Goal: Task Accomplishment & Management: Complete application form

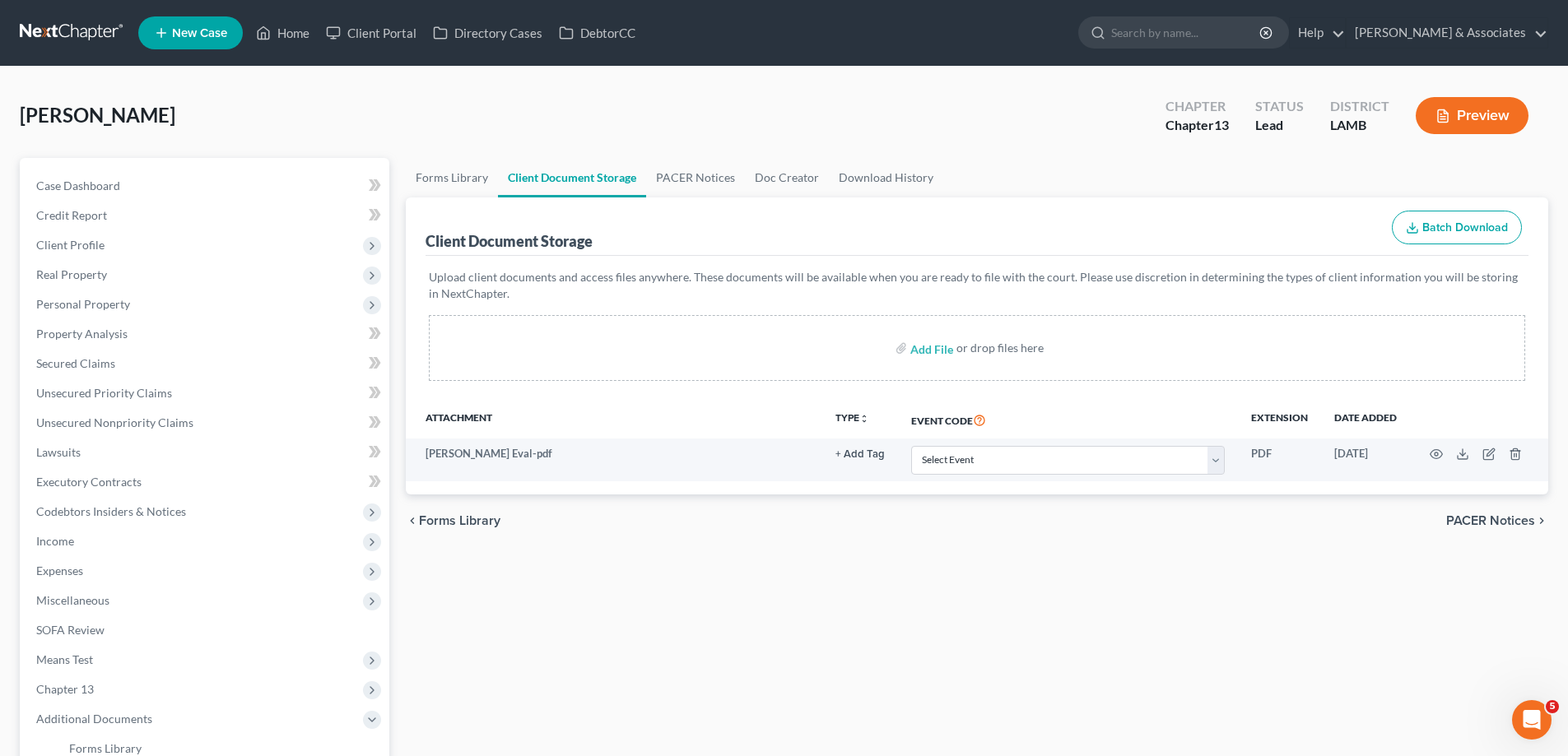
click at [177, 28] on span "New Case" at bounding box center [200, 33] width 55 height 12
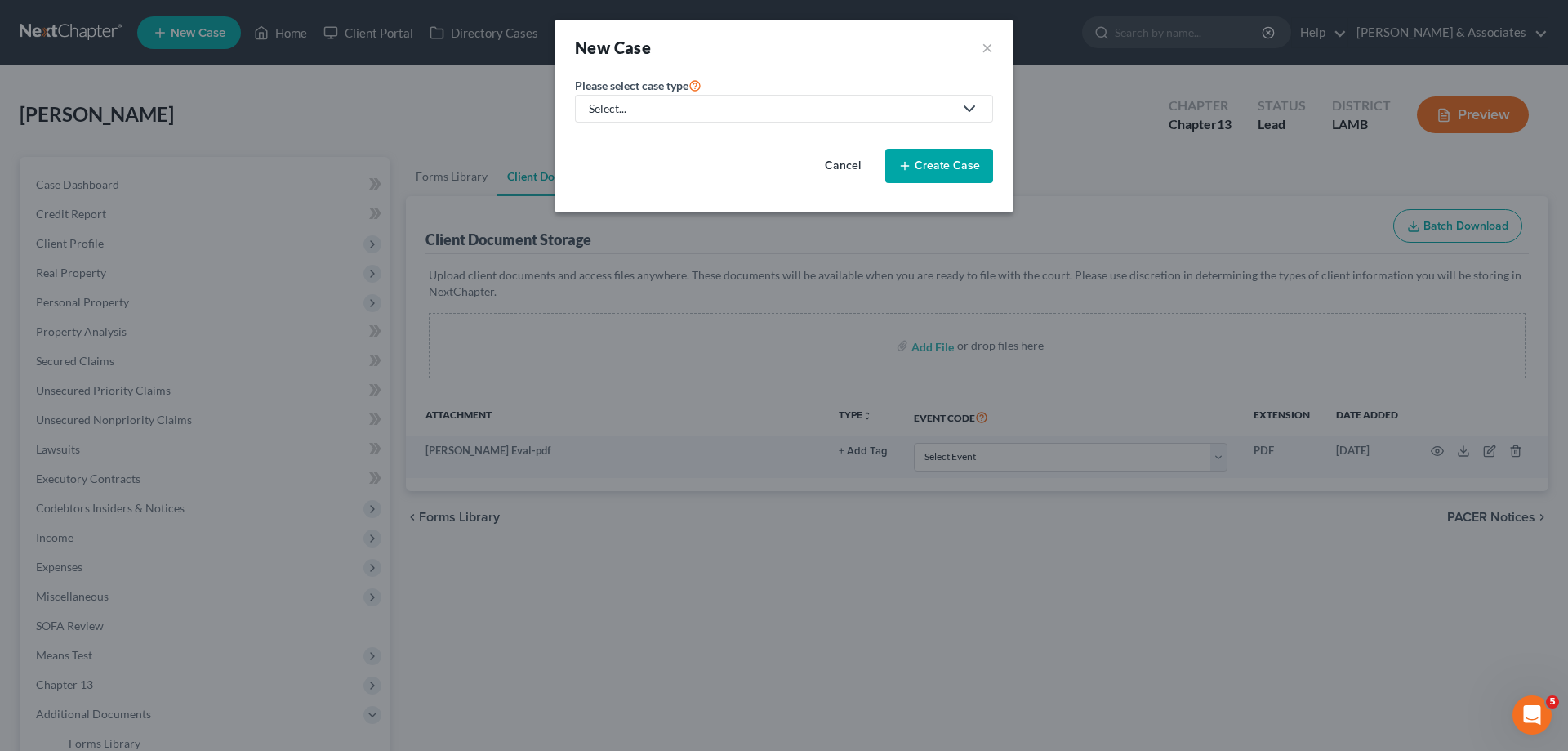
click at [775, 114] on div "Select..." at bounding box center [770, 108] width 364 height 17
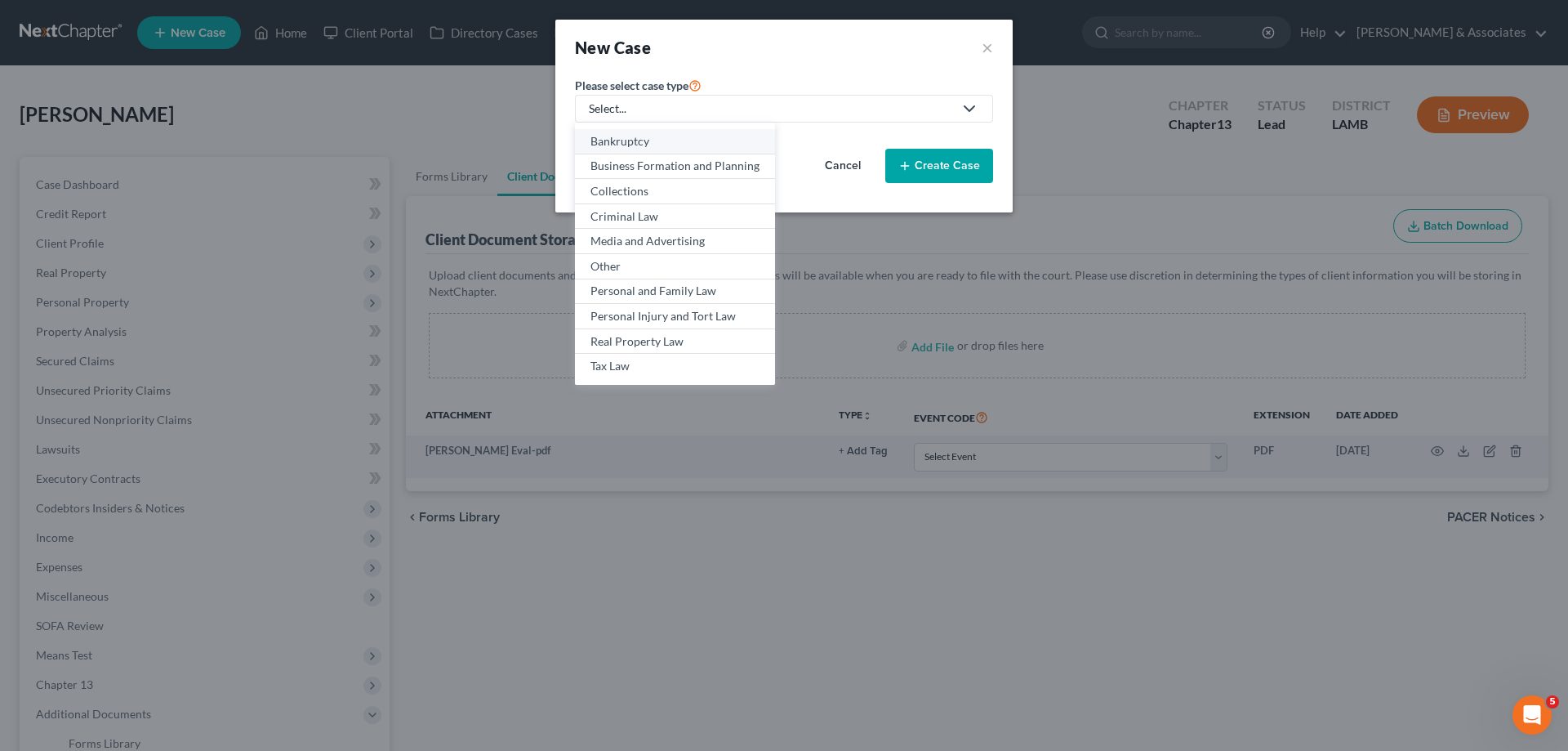
click at [656, 144] on div "Bankruptcy" at bounding box center [675, 141] width 169 height 17
select select "35"
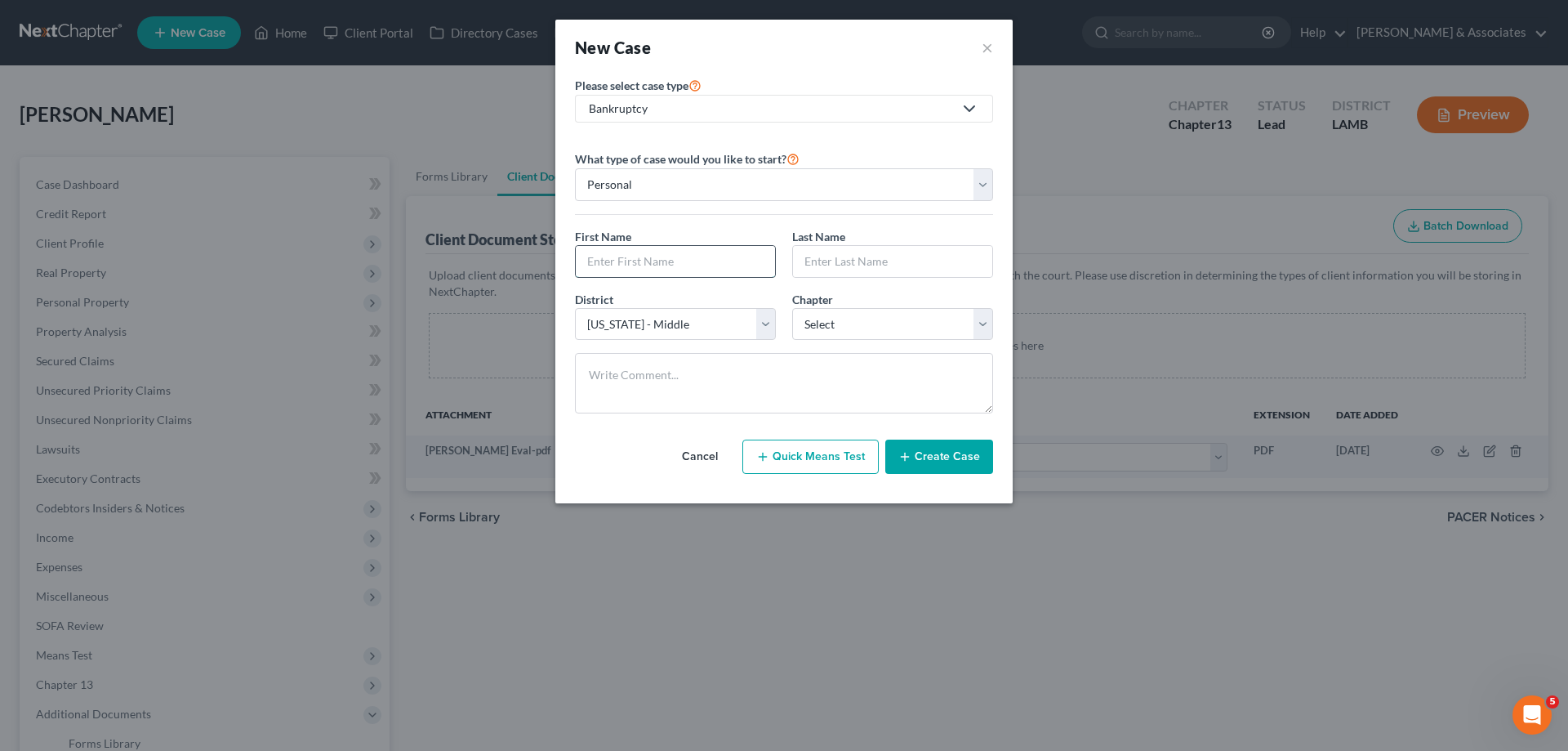
click at [643, 261] on input "text" at bounding box center [675, 261] width 199 height 31
type input "Eva"
type input "W"
type input "Valentine"
drag, startPoint x: 966, startPoint y: 333, endPoint x: 960, endPoint y: 339, distance: 8.5
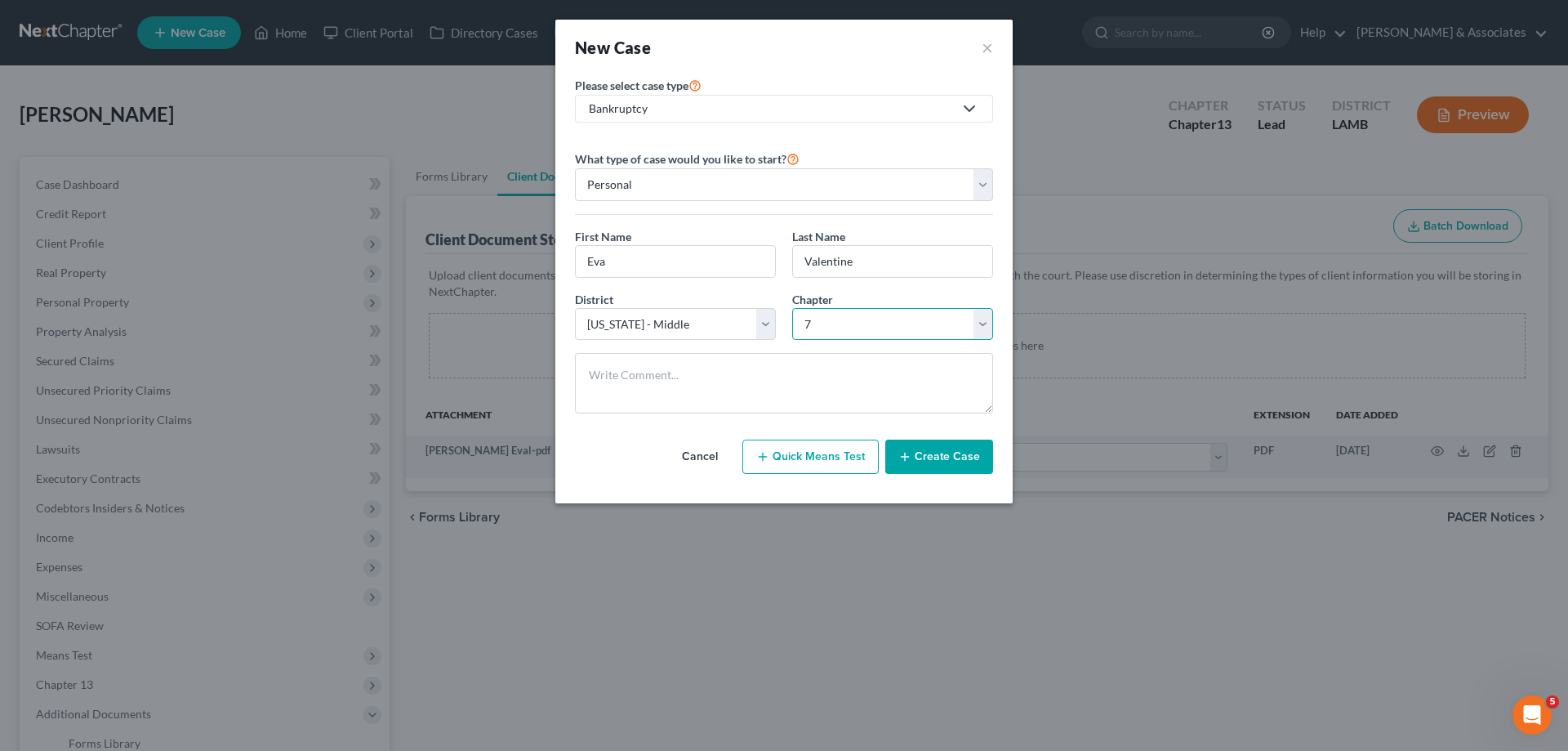
click at [966, 333] on select "Select 7 11 12 13" at bounding box center [892, 323] width 200 height 32
select select "3"
click at [792, 308] on select "Select 7 11 12 13" at bounding box center [892, 323] width 200 height 32
click at [949, 469] on button "Create Case" at bounding box center [939, 456] width 108 height 34
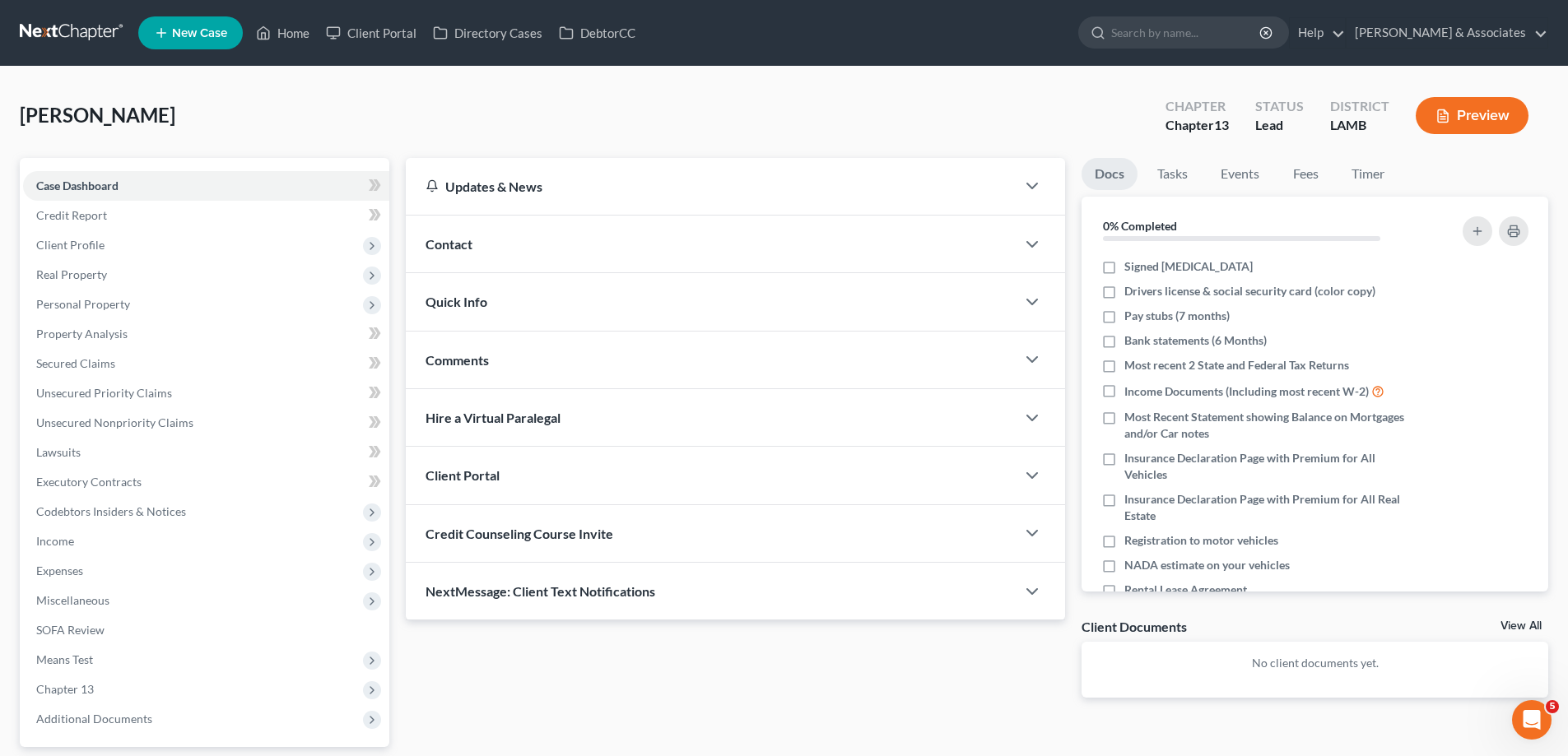
click at [638, 251] on div "Contact" at bounding box center [711, 243] width 610 height 56
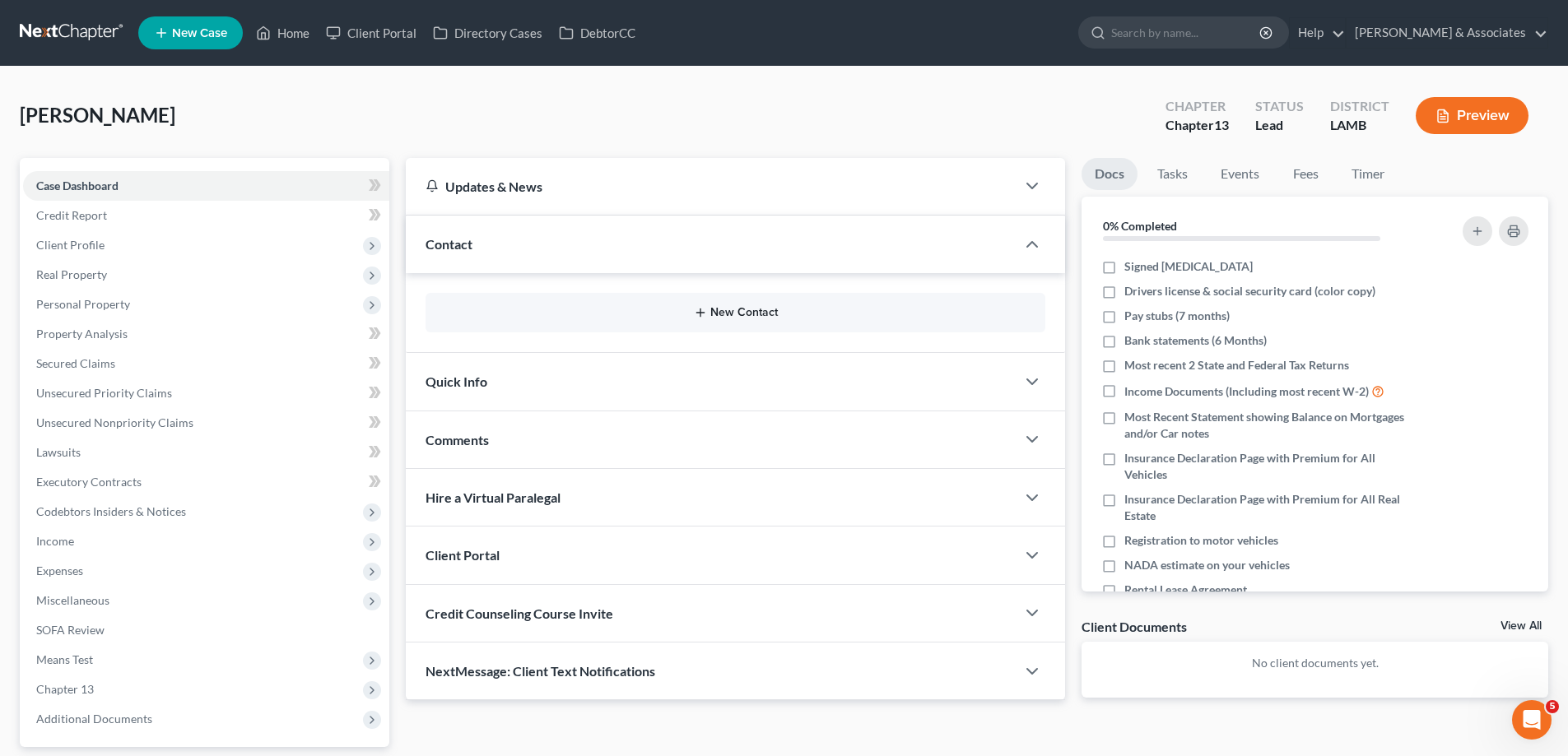
click at [722, 309] on button "New Contact" at bounding box center [735, 312] width 593 height 13
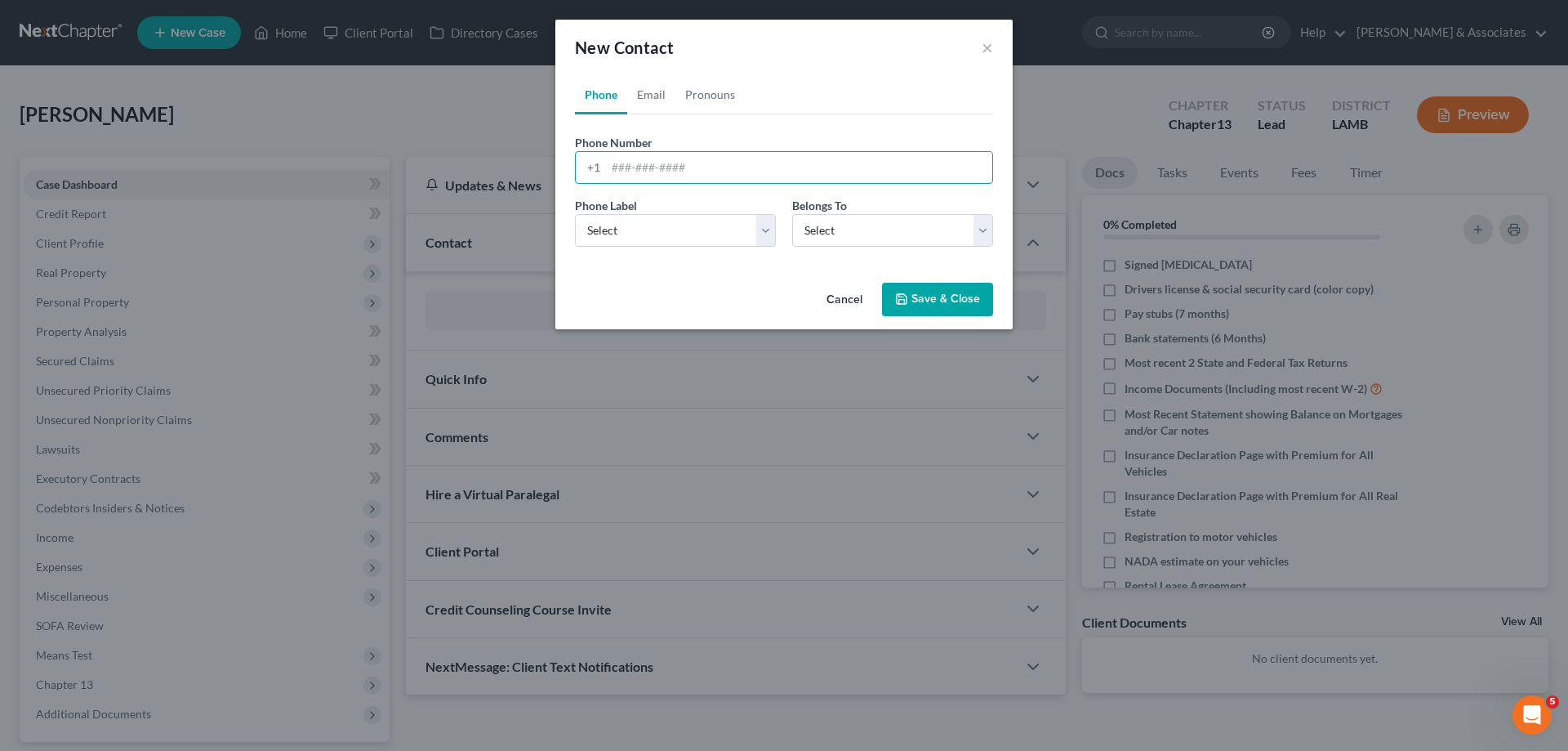
drag, startPoint x: 688, startPoint y: 177, endPoint x: 651, endPoint y: 204, distance: 45.8
click at [688, 177] on input "tel" at bounding box center [799, 168] width 386 height 31
paste input "[PHONE_NUMBER]"
type input "[PHONE_NUMBER]"
click at [633, 230] on select "Select Mobile Home Work Other" at bounding box center [675, 230] width 200 height 32
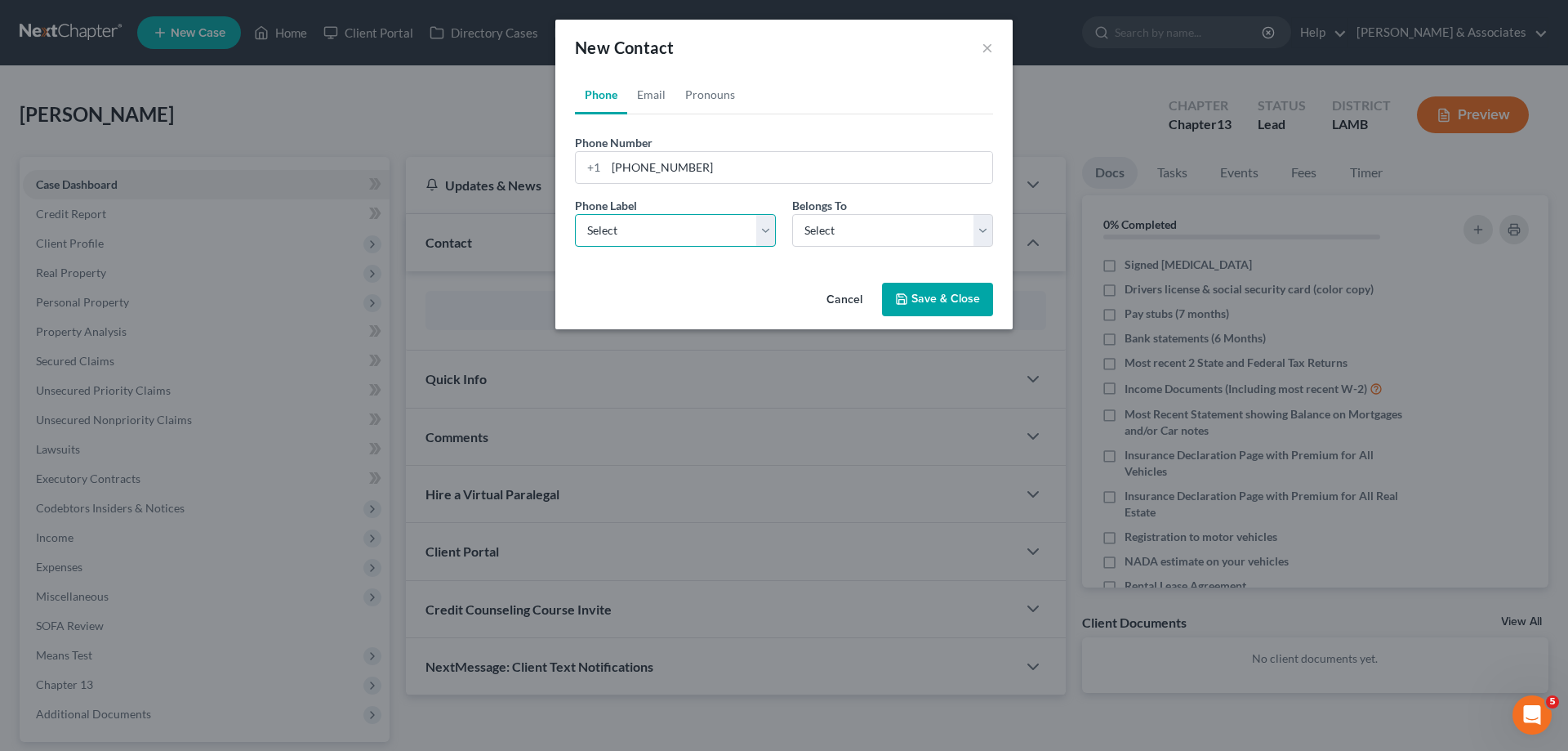
select select "0"
click at [575, 214] on select "Select Mobile Home Work Other" at bounding box center [675, 230] width 200 height 32
click at [844, 230] on select "Select Client Other" at bounding box center [892, 230] width 200 height 32
select select "0"
click at [792, 214] on select "Select Client Other" at bounding box center [892, 230] width 200 height 32
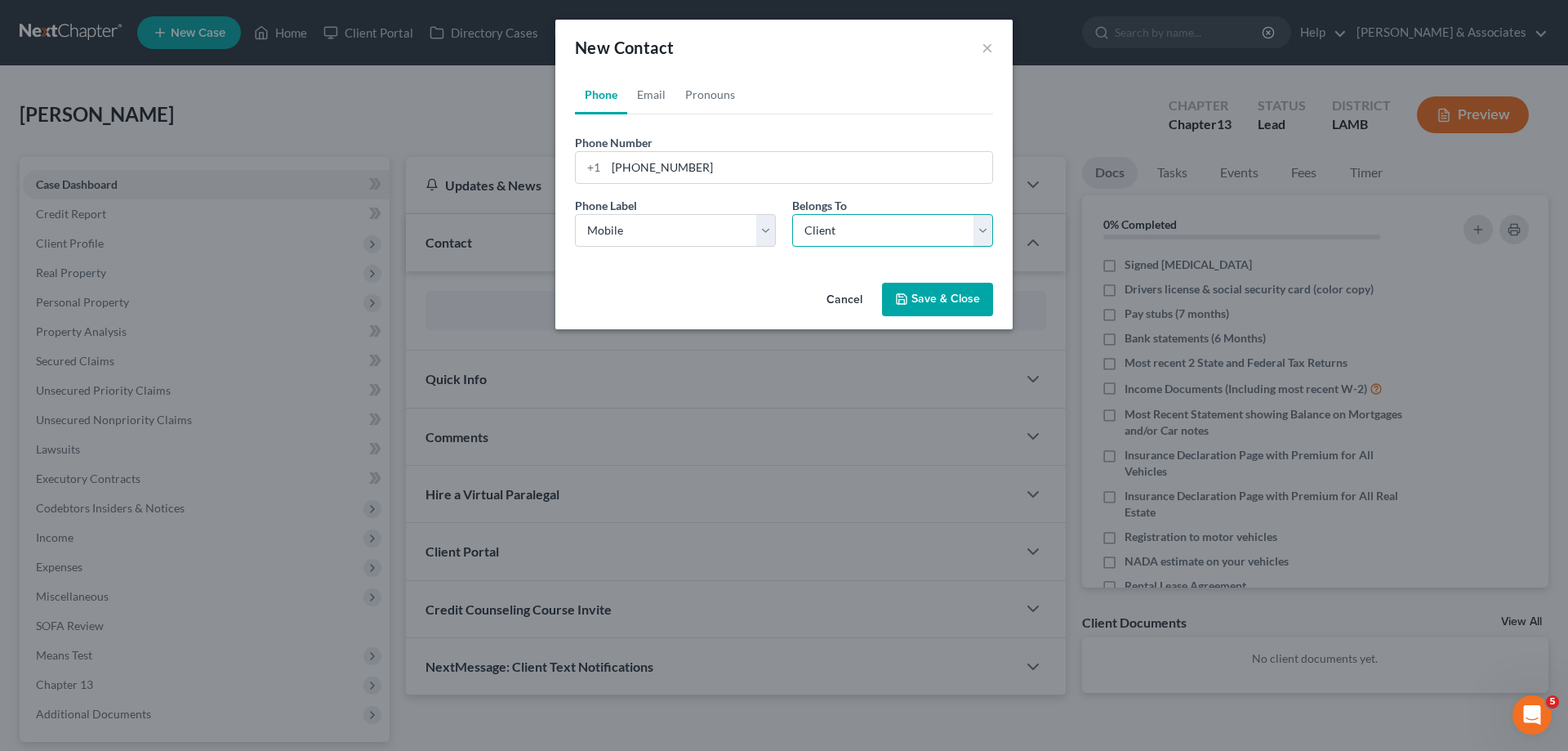
select select "0"
click at [651, 93] on link "Email" at bounding box center [650, 94] width 48 height 39
click at [657, 182] on input "email" at bounding box center [799, 168] width 386 height 31
paste input "[EMAIL_ADDRESS][DOMAIN_NAME]"
type input "[EMAIL_ADDRESS][DOMAIN_NAME]"
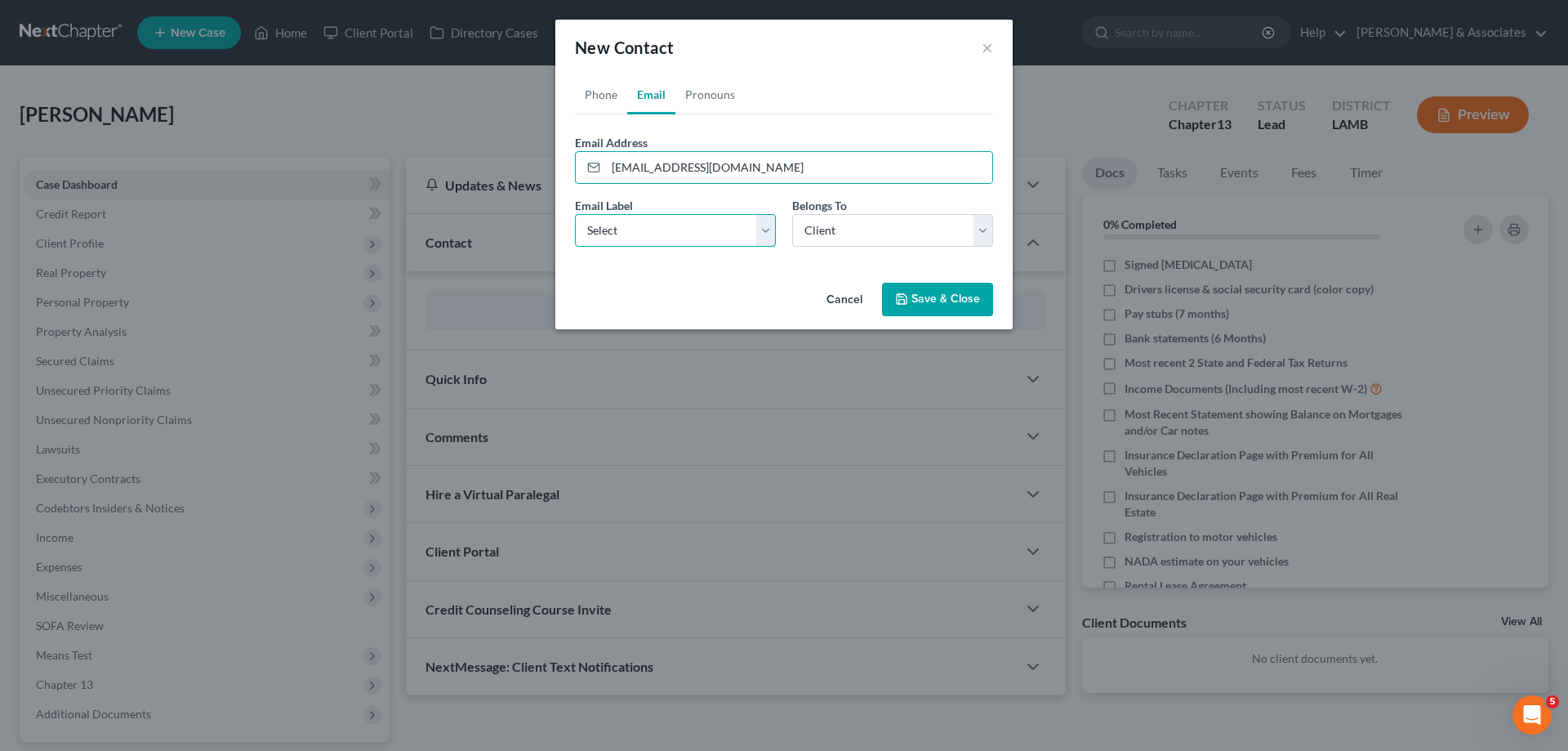
click at [653, 235] on select "Select Home Work Other" at bounding box center [675, 230] width 200 height 32
select select "0"
click at [575, 214] on select "Select Home Work Other" at bounding box center [675, 230] width 200 height 32
drag, startPoint x: 918, startPoint y: 218, endPoint x: 885, endPoint y: 246, distance: 43.3
click at [918, 218] on select "Select Client Other" at bounding box center [892, 230] width 200 height 32
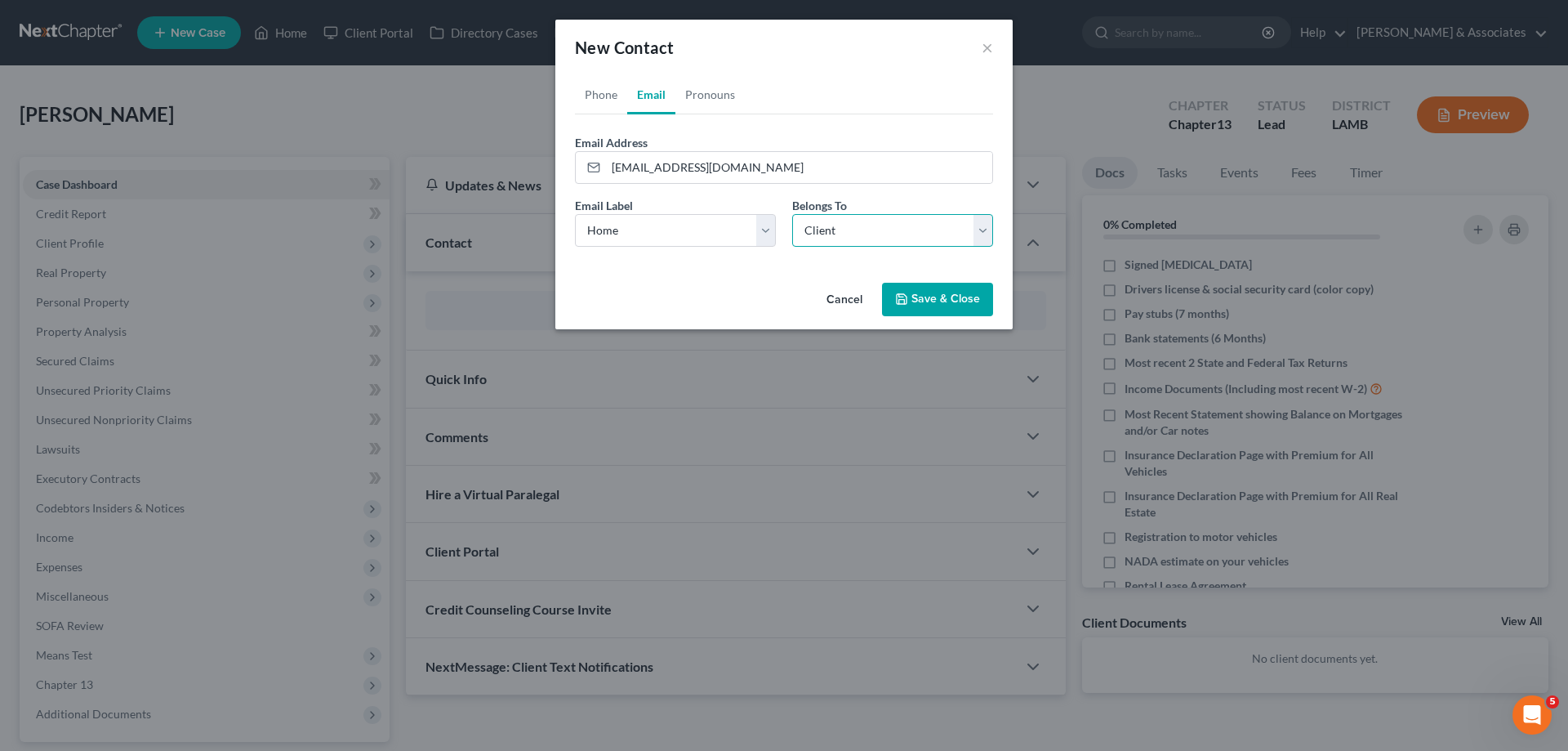
click at [792, 214] on select "Select Client Other" at bounding box center [892, 230] width 200 height 32
click at [964, 311] on button "Save & Close" at bounding box center [937, 300] width 111 height 34
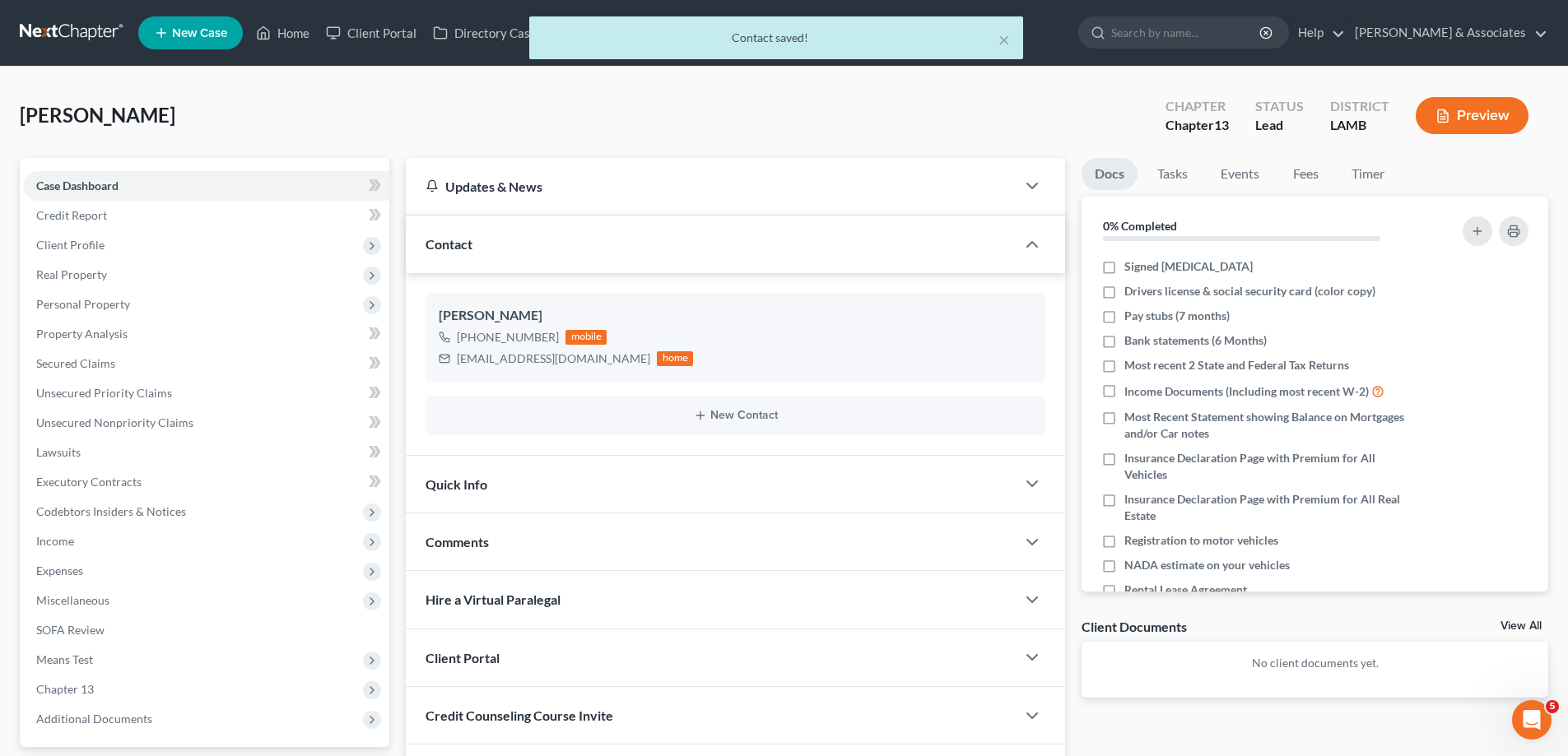
click at [690, 550] on div "Comments" at bounding box center [711, 541] width 610 height 56
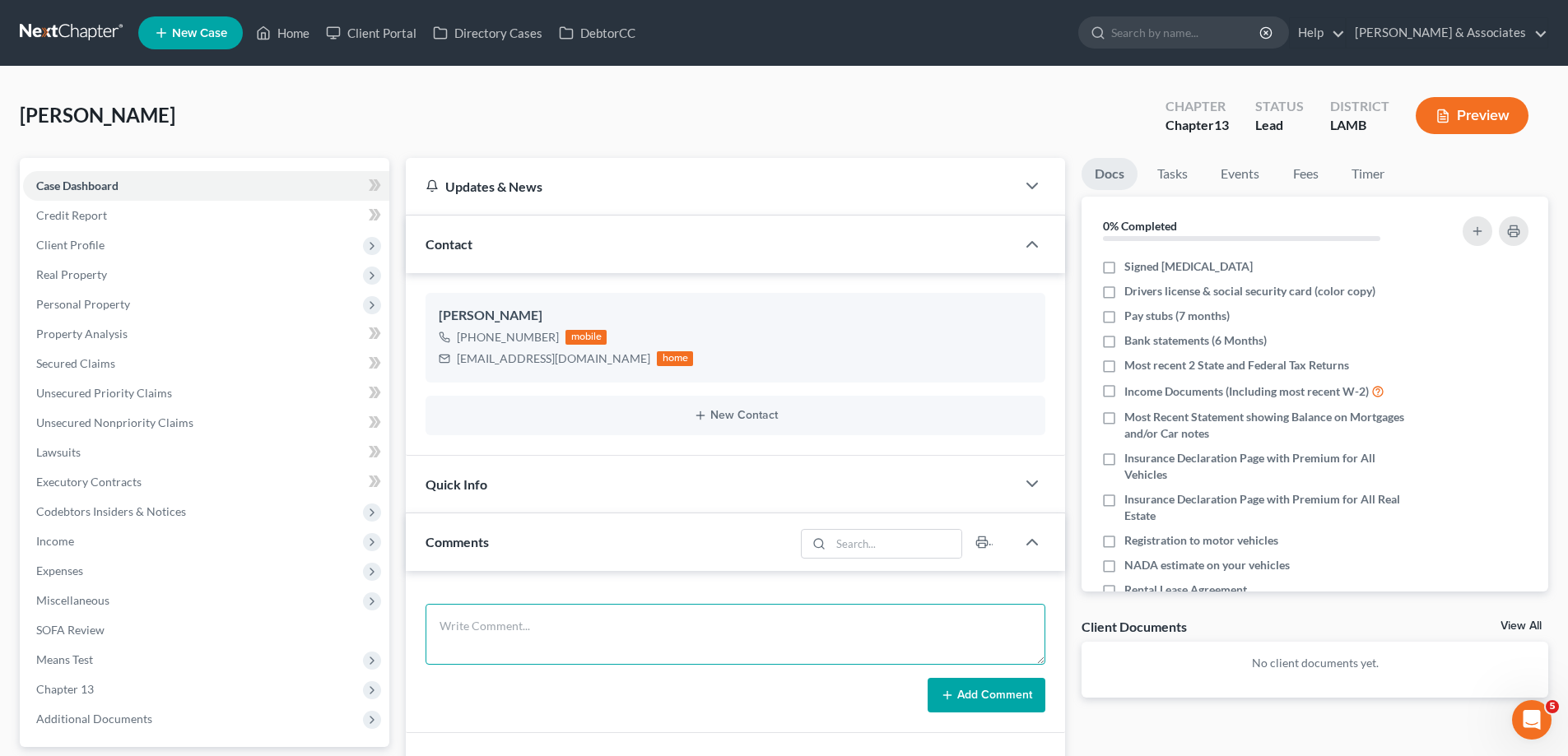
drag, startPoint x: 466, startPoint y: 633, endPoint x: 931, endPoint y: 660, distance: 465.8
click at [466, 633] on textarea at bounding box center [735, 634] width 620 height 61
paste textarea "10300 in [GEOGRAPHIC_DATA], 8000 on a car, Quoted 1500 for Ch 13"
type textarea "10300 in [GEOGRAPHIC_DATA], 8000 on a car, Quoted 1500 for Ch 13"
click at [1000, 678] on button "Add Comment" at bounding box center [986, 695] width 118 height 35
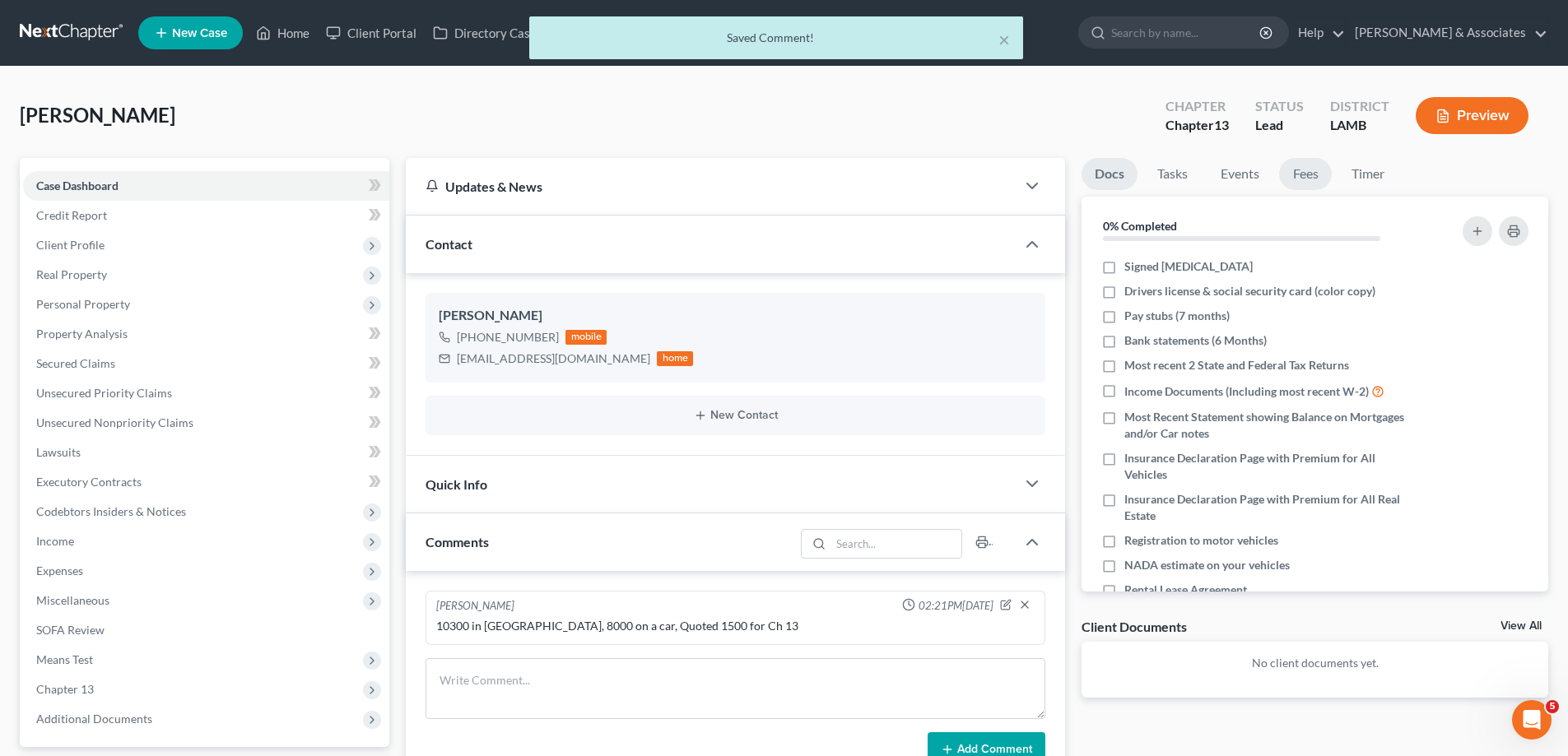
click at [1305, 178] on link "Fees" at bounding box center [1305, 174] width 52 height 32
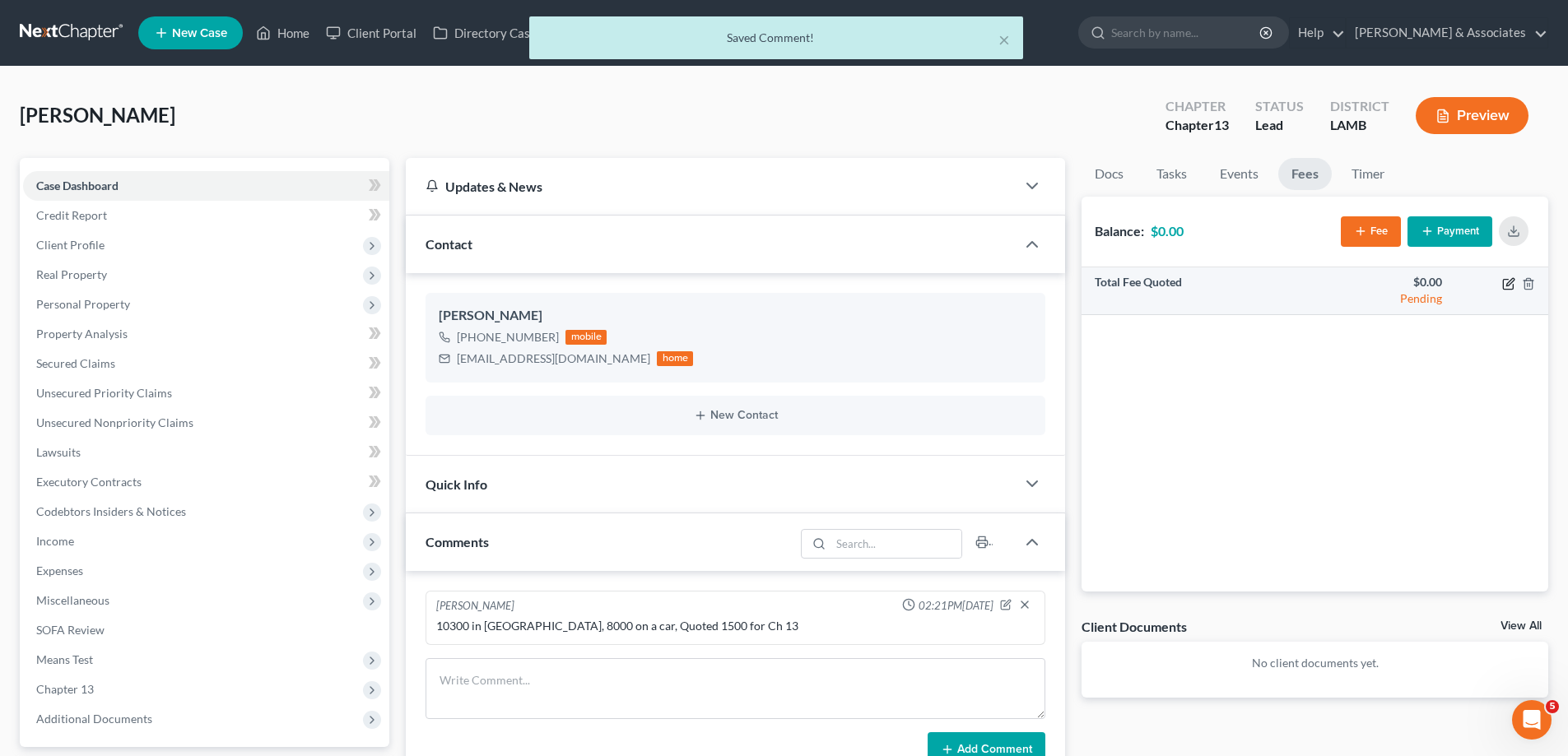
click at [1509, 283] on icon "button" at bounding box center [1508, 283] width 13 height 13
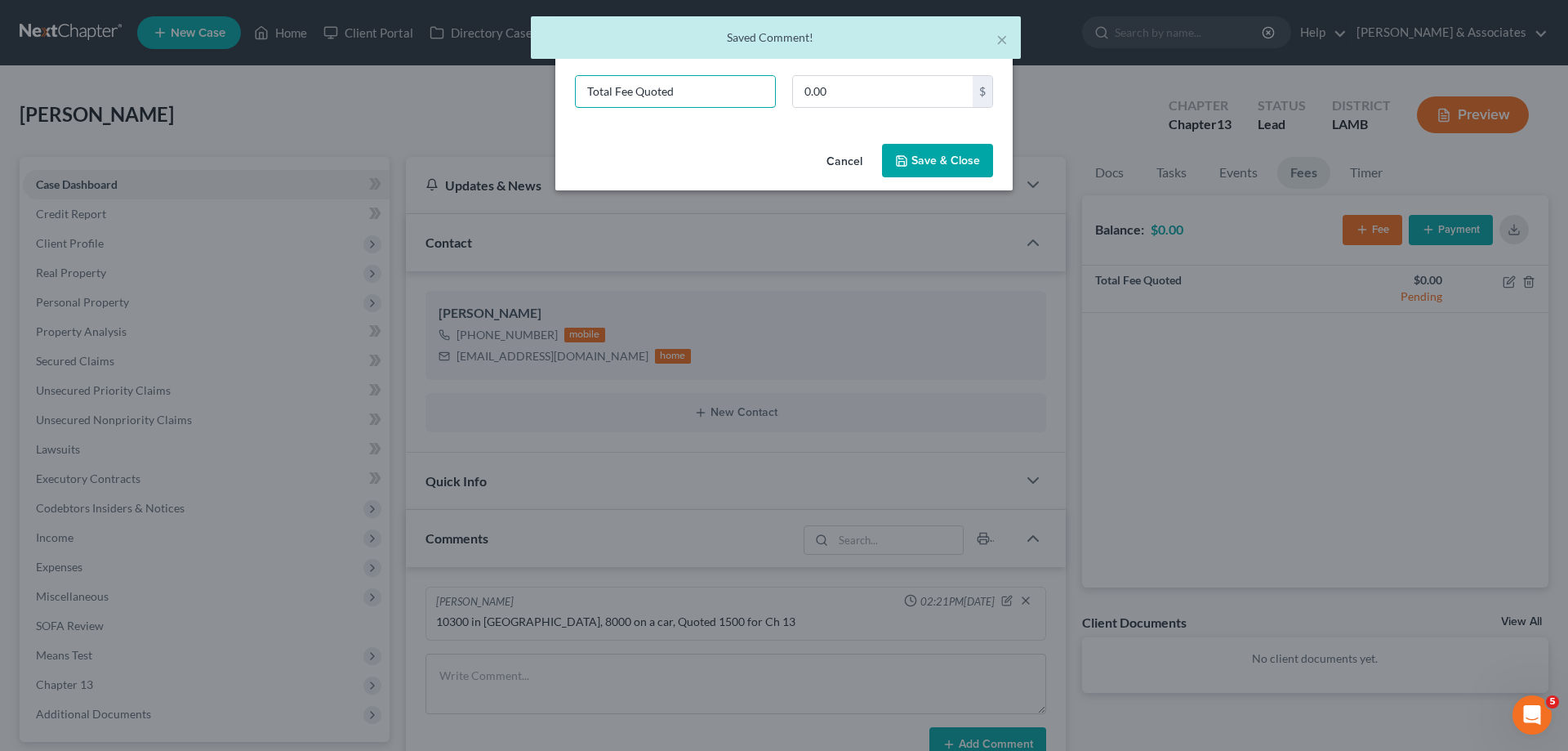
drag, startPoint x: 644, startPoint y: 83, endPoint x: 511, endPoint y: 80, distance: 133.0
click at [514, 80] on div "New Fee Edit Fee × Total Fee Quoted 0.00 $ Cancel Save & Close" at bounding box center [784, 376] width 1568 height 751
type input "ch 13"
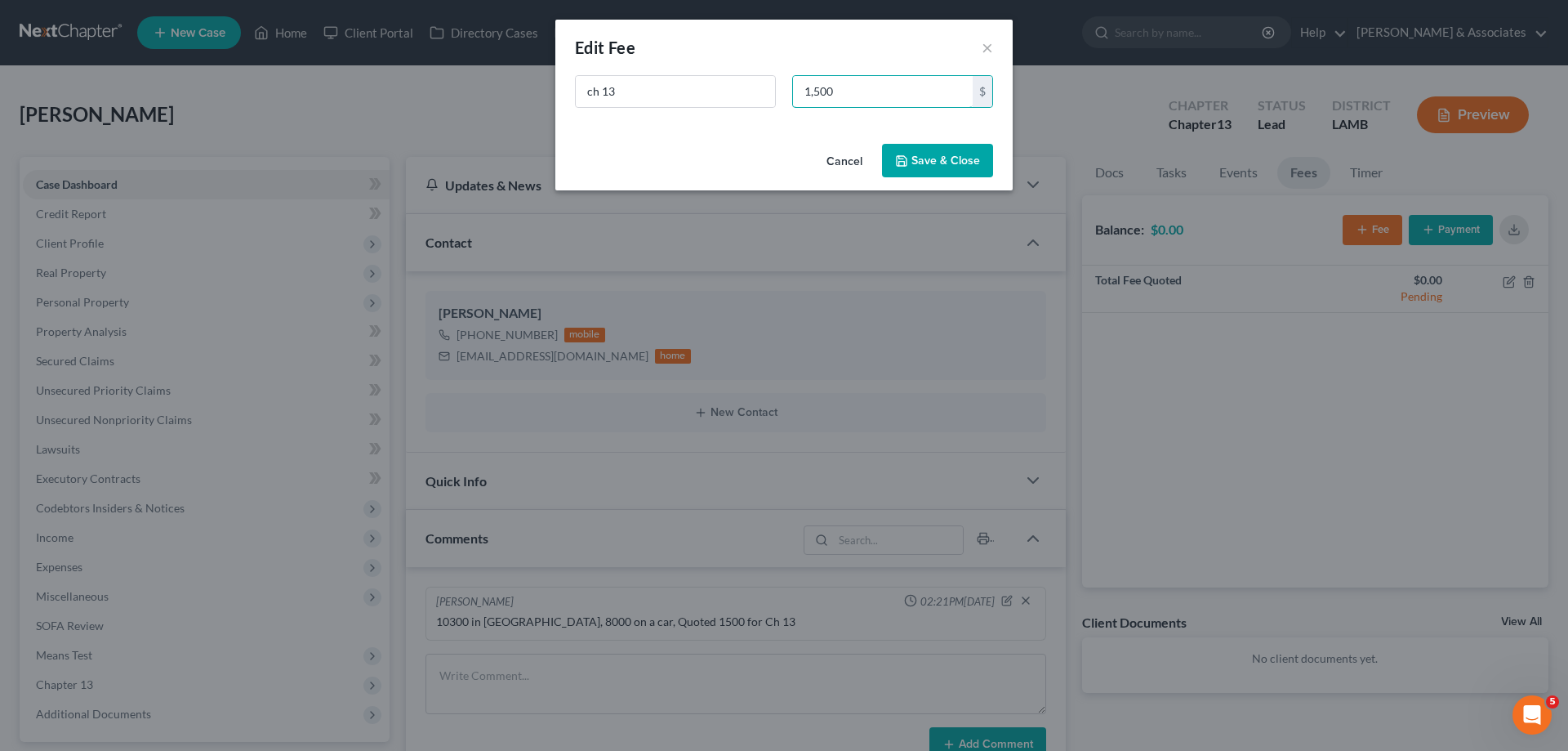
type input "1,500"
click at [956, 157] on button "Save & Close" at bounding box center [937, 160] width 111 height 34
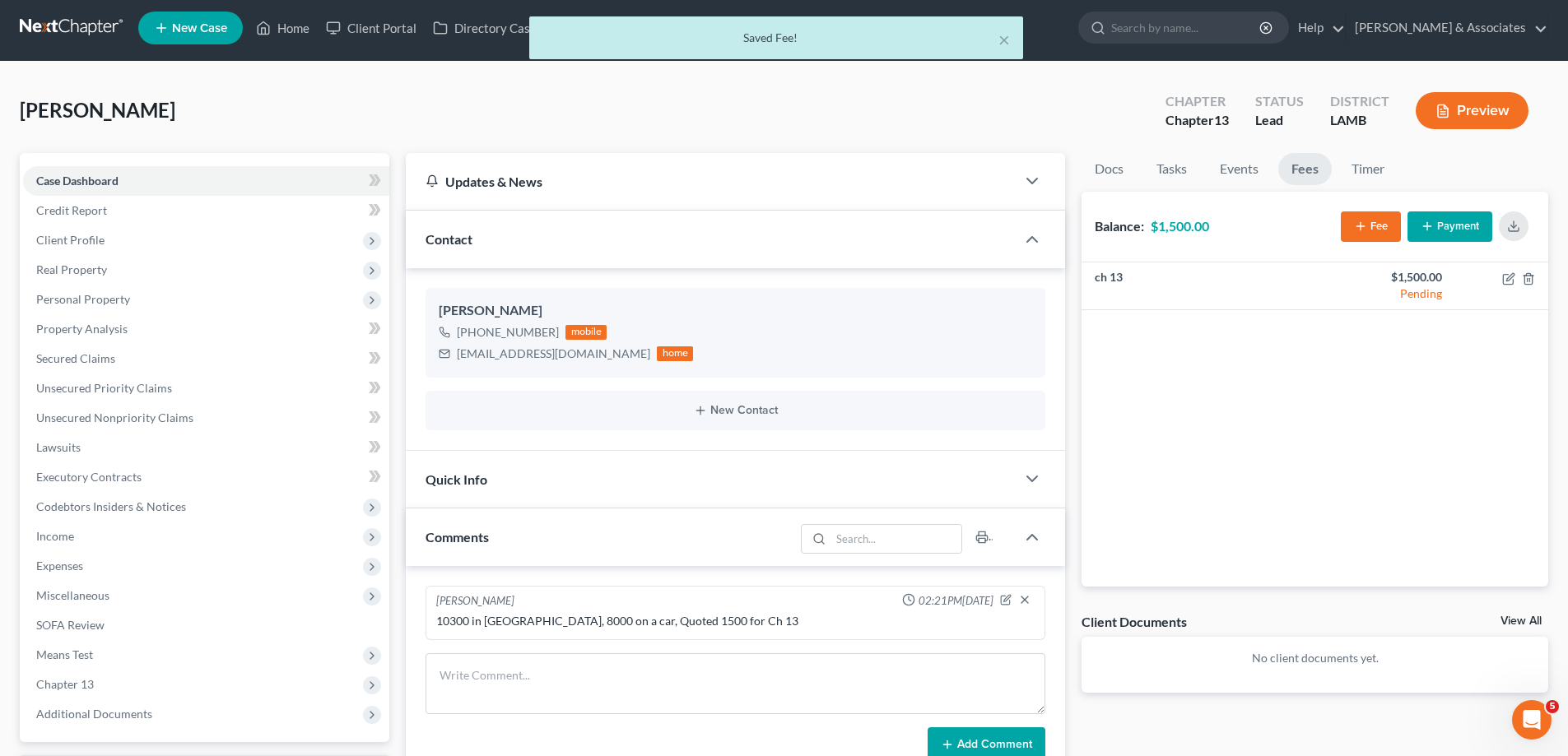
scroll to position [164, 0]
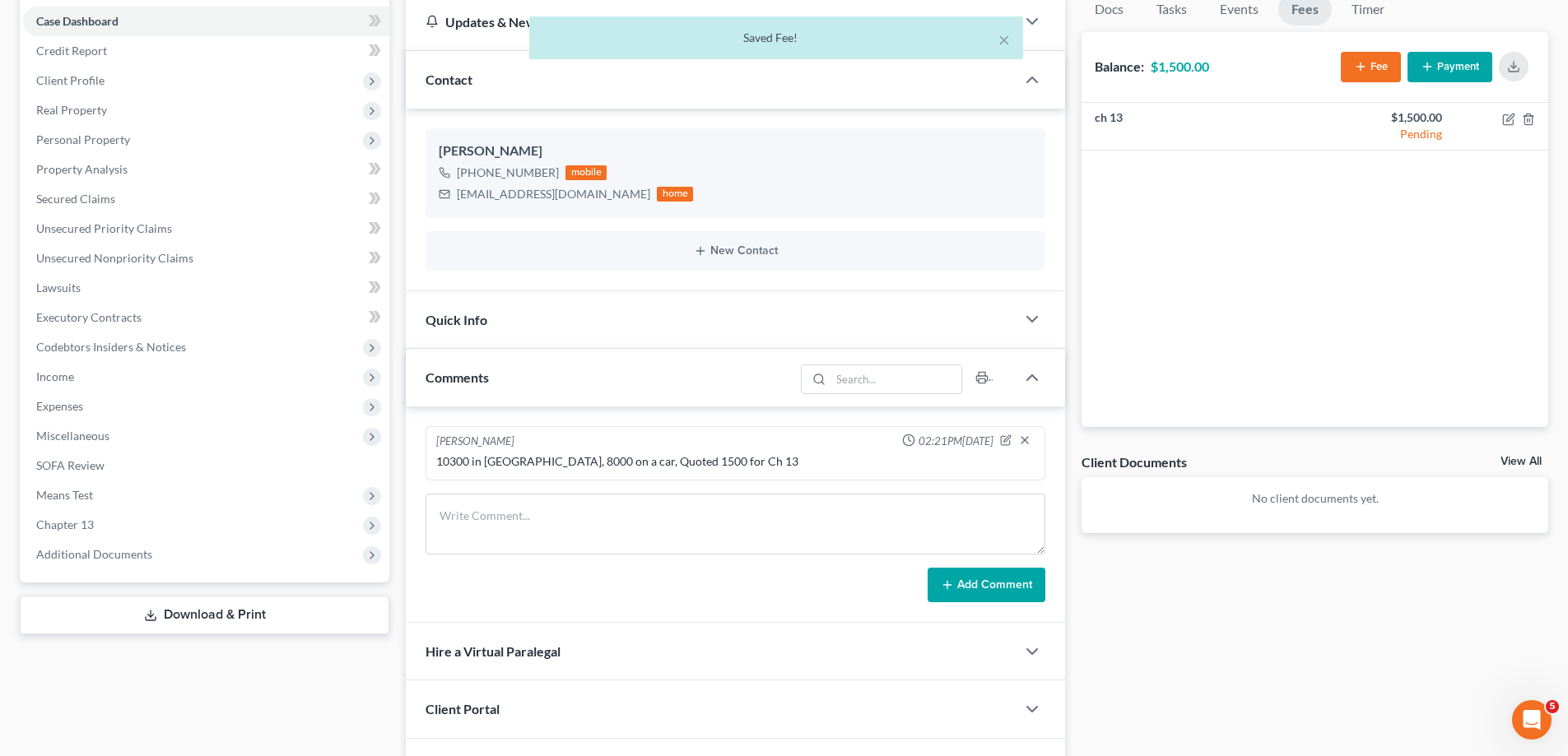
click at [1529, 459] on link "View All" at bounding box center [1520, 462] width 42 height 12
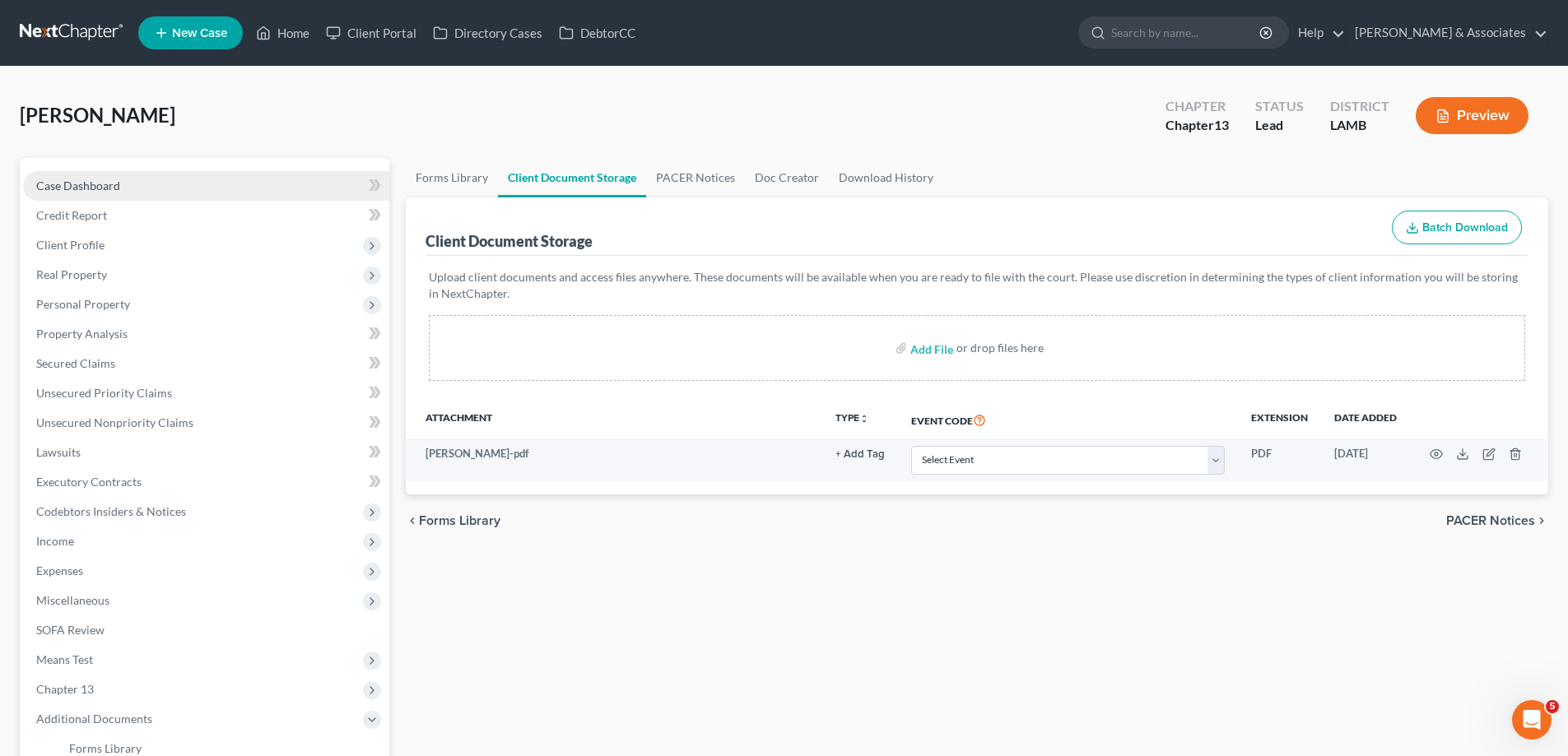
click at [85, 180] on span "Case Dashboard" at bounding box center [78, 185] width 84 height 14
